Goal: Task Accomplishment & Management: Use online tool/utility

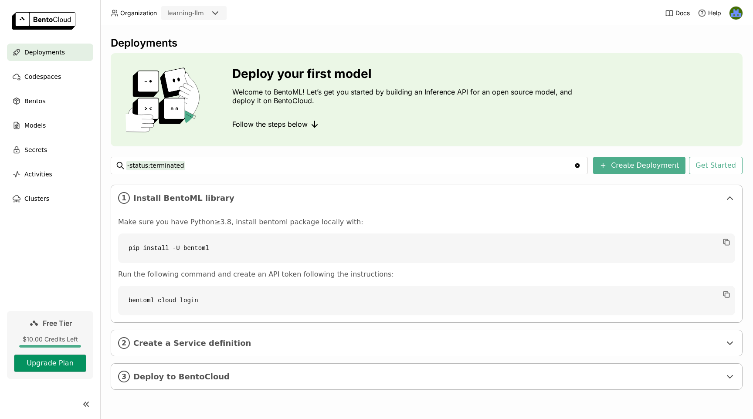
click at [61, 366] on button "Upgrade Plan" at bounding box center [50, 363] width 72 height 17
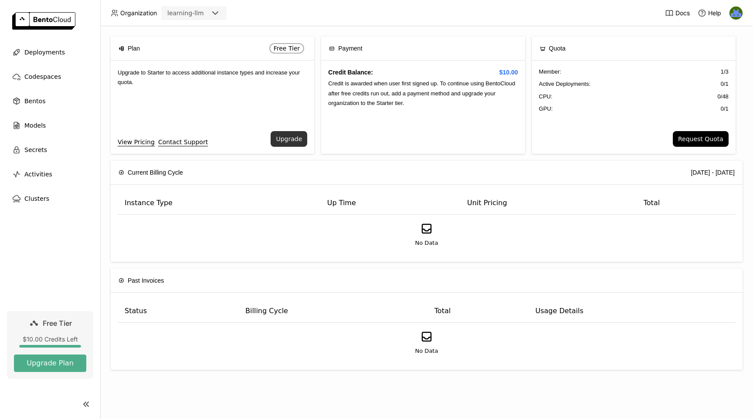
click at [291, 133] on button "Upgrade" at bounding box center [289, 139] width 37 height 16
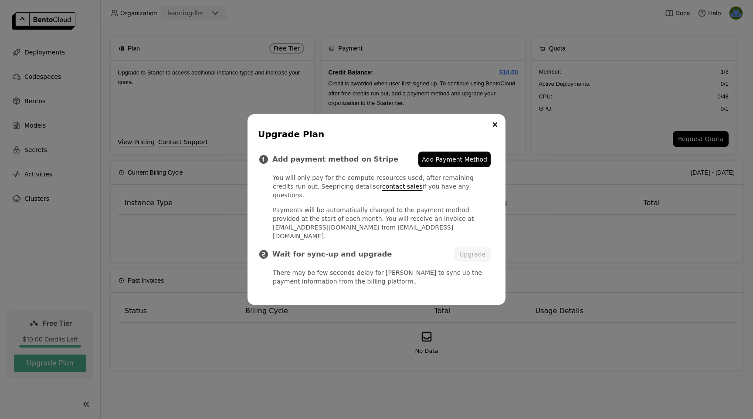
click at [333, 190] on link "pricing details" at bounding box center [354, 186] width 43 height 7
click at [494, 126] on icon "Close" at bounding box center [494, 124] width 3 height 3
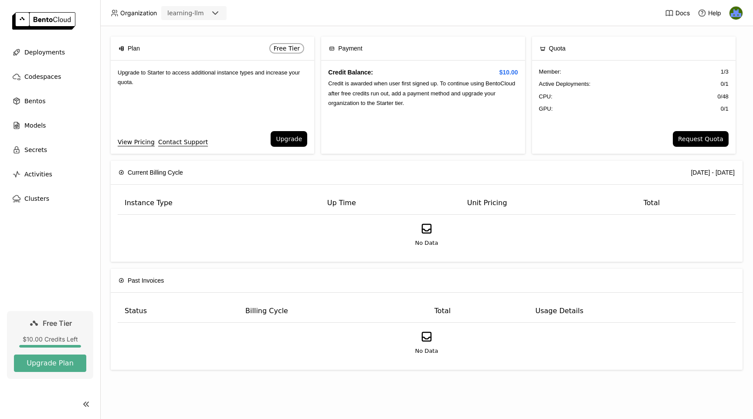
click at [215, 13] on icon at bounding box center [215, 13] width 10 height 10
click at [199, 34] on div "learning-llm" at bounding box center [193, 31] width 51 height 9
click at [62, 335] on link "Free Tier $10.00 Credits Left Upgrade Plan" at bounding box center [50, 345] width 86 height 68
click at [41, 52] on span "Deployments" at bounding box center [44, 52] width 41 height 10
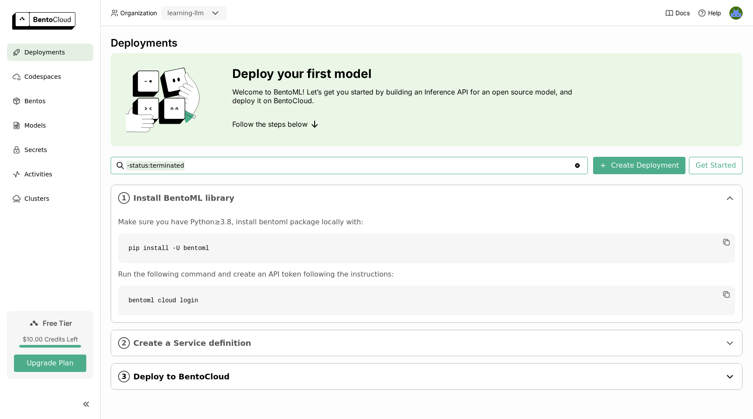
click at [314, 370] on div "3 Deploy to BentoCloud" at bounding box center [426, 377] width 631 height 26
click at [318, 343] on span "Create a Service definition" at bounding box center [427, 344] width 588 height 10
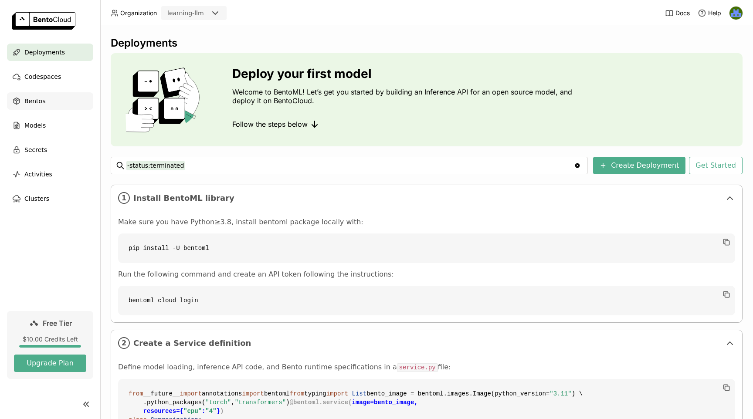
click at [58, 103] on div "Bentos" at bounding box center [50, 100] width 86 height 17
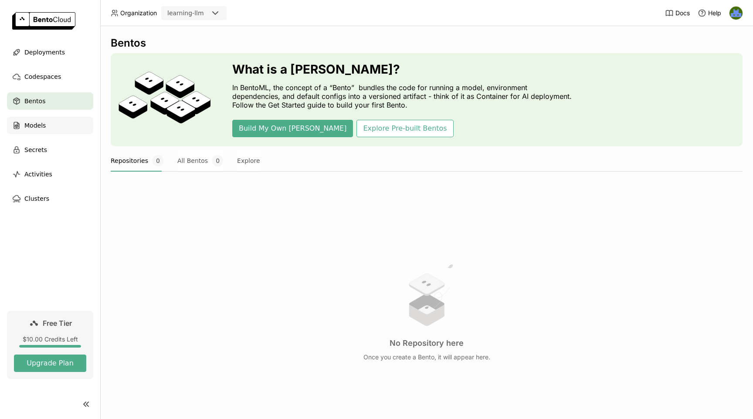
click at [25, 122] on span "Models" at bounding box center [34, 125] width 21 height 10
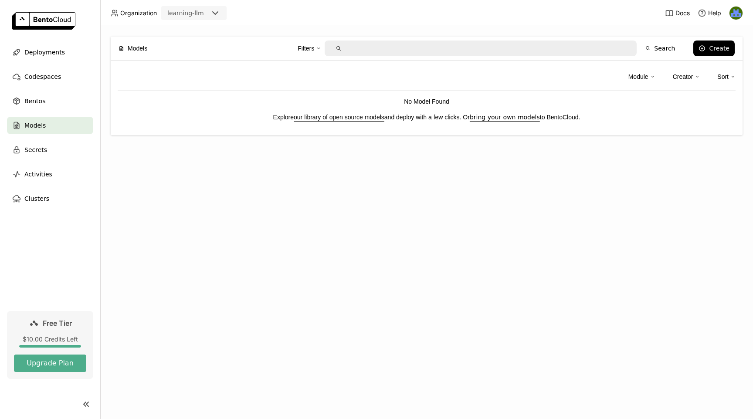
click at [320, 118] on link "our library of open source models" at bounding box center [339, 117] width 91 height 7
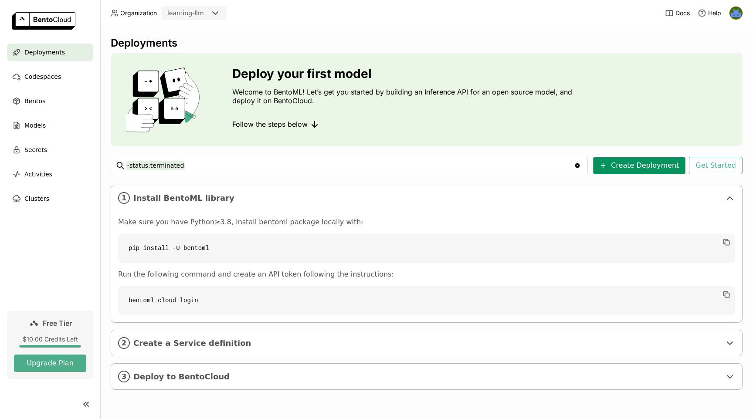
click at [621, 173] on button "Create Deployment" at bounding box center [639, 165] width 92 height 17
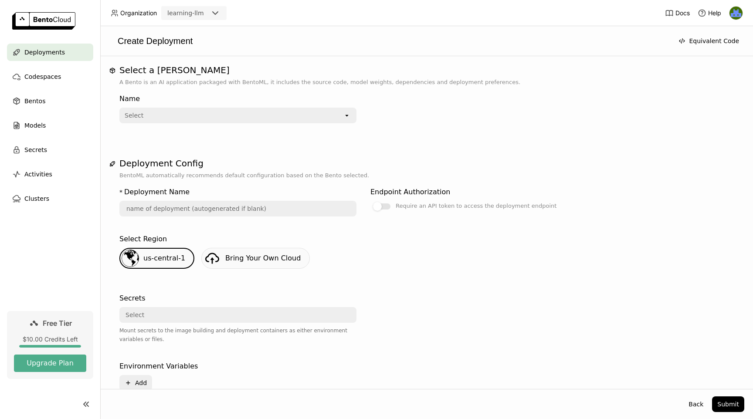
click at [258, 111] on div "Select" at bounding box center [231, 115] width 223 height 14
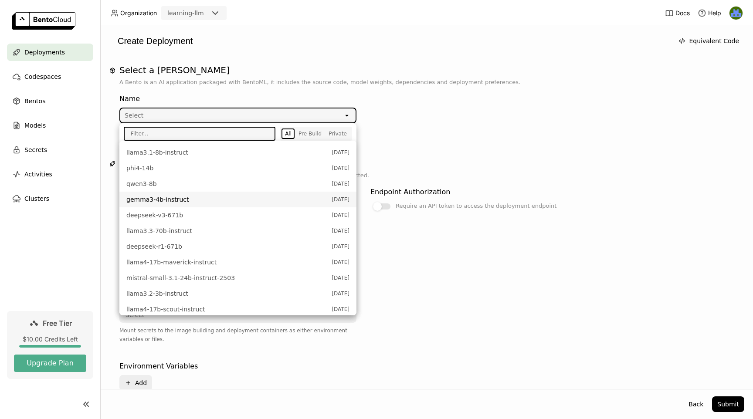
scroll to position [276, 0]
click at [438, 176] on p "BentoML automatically recommends default configuration based on the Bento selec…" at bounding box center [426, 175] width 614 height 9
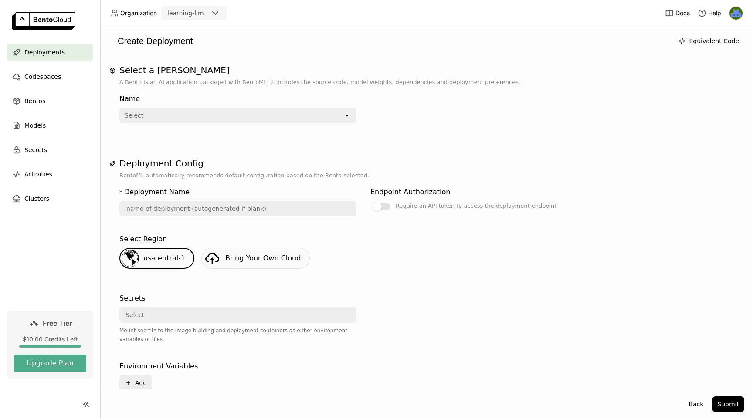
scroll to position [52, 0]
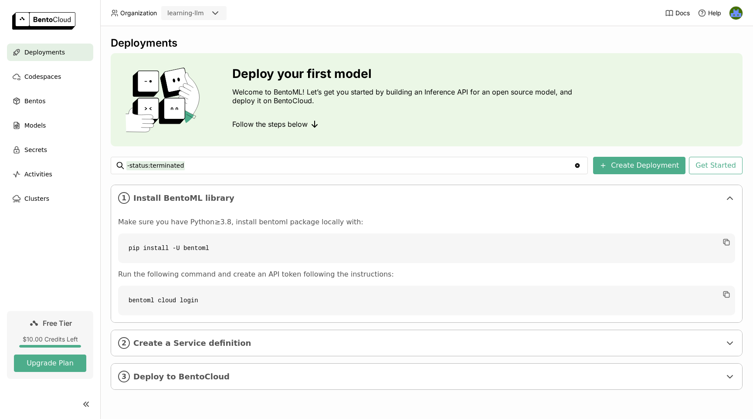
click at [733, 12] on img at bounding box center [735, 13] width 13 height 13
click at [711, 82] on span "Logout" at bounding box center [716, 82] width 19 height 8
